Goal: Navigation & Orientation: Go to known website

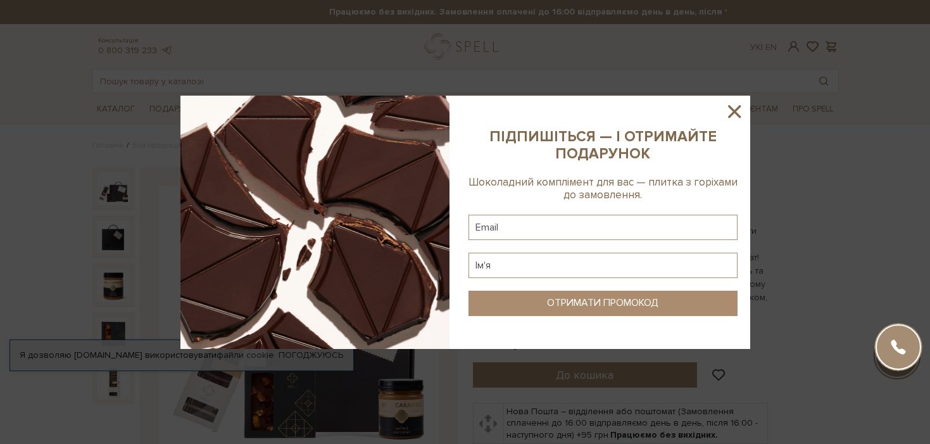
click at [737, 108] on icon at bounding box center [734, 111] width 13 height 13
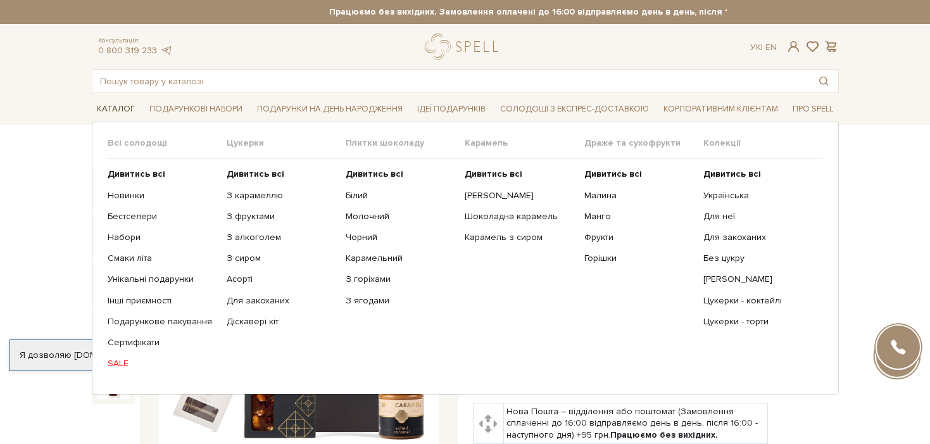
click at [111, 111] on span "Каталог" at bounding box center [116, 109] width 48 height 20
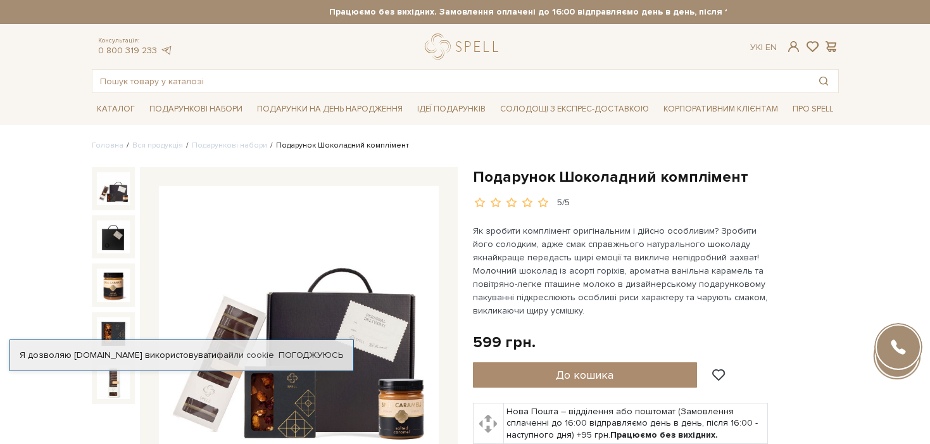
click at [444, 51] on link "logo" at bounding box center [464, 47] width 79 height 26
